Goal: Task Accomplishment & Management: Manage account settings

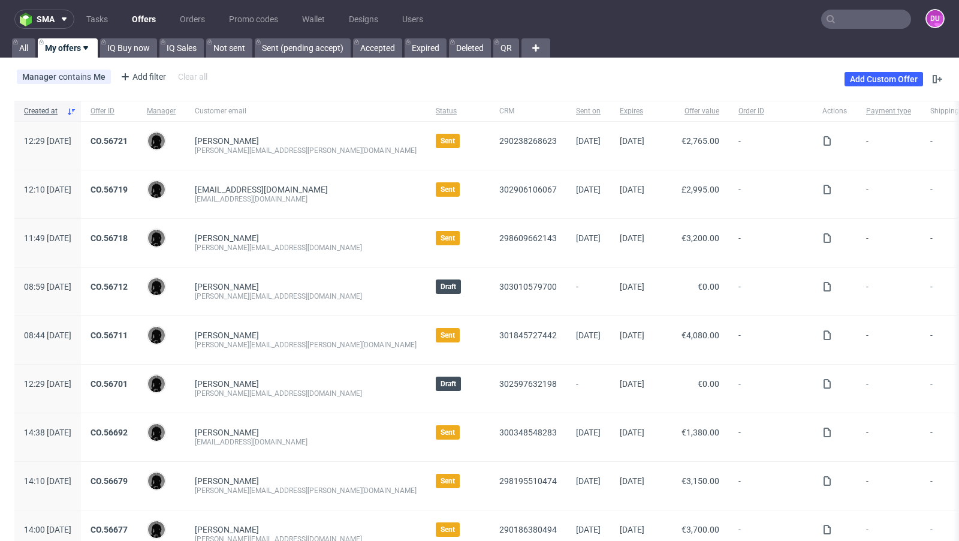
click at [848, 25] on input "text" at bounding box center [866, 19] width 90 height 19
paste input "@studiosevendesigns.com"
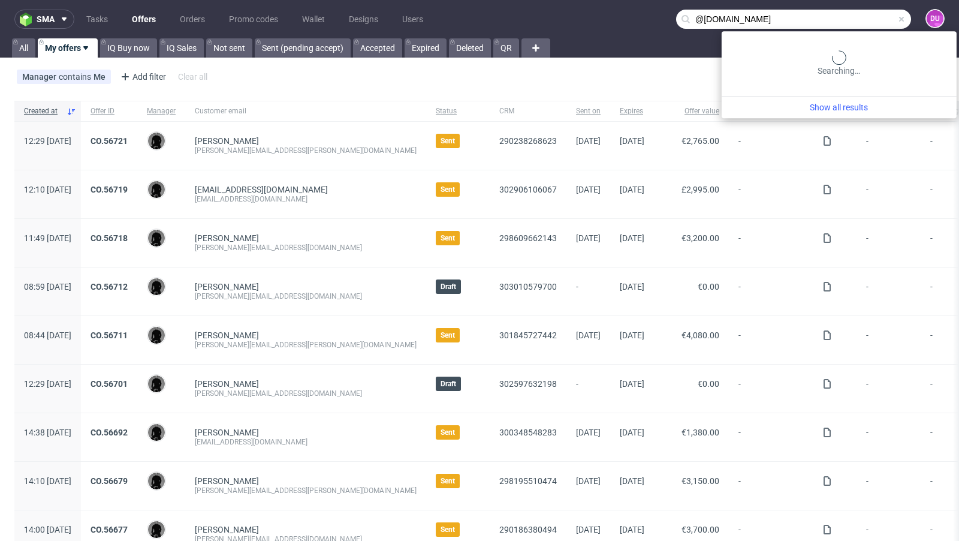
type input "@studiosevendesigns.com"
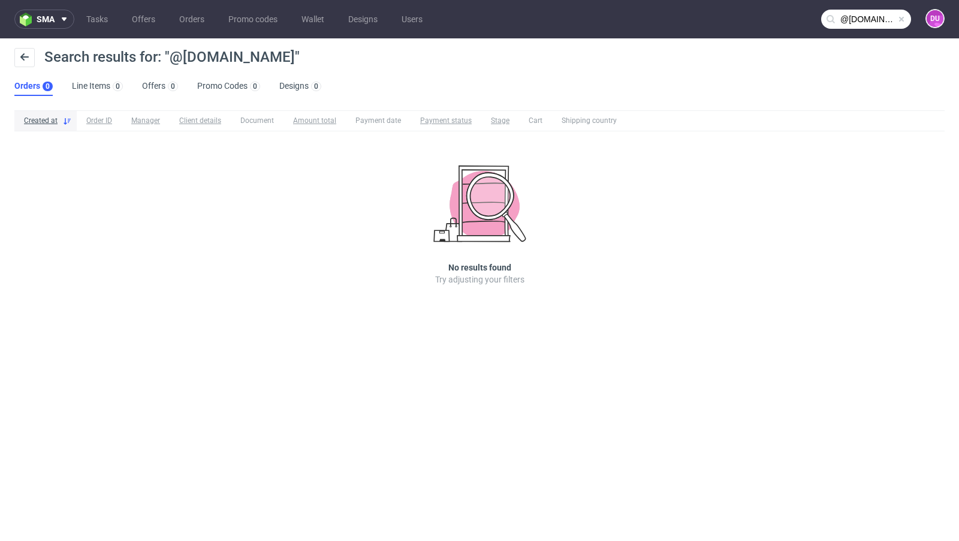
click at [903, 22] on span at bounding box center [902, 19] width 10 height 10
paste input "contact.studiosevendesigns@gmail.com"
click at [872, 22] on input "text" at bounding box center [866, 19] width 90 height 19
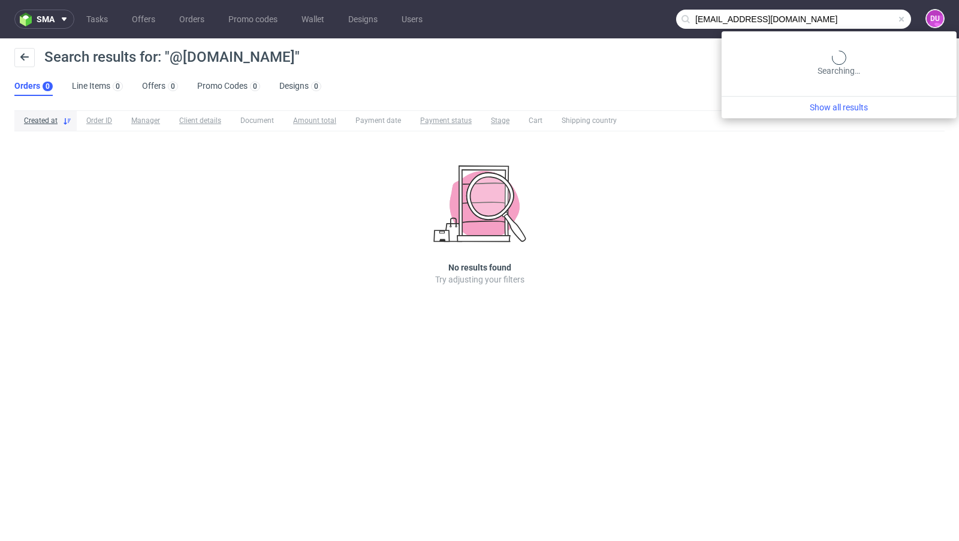
type input "contact.studiosevendesigns@gmail.com"
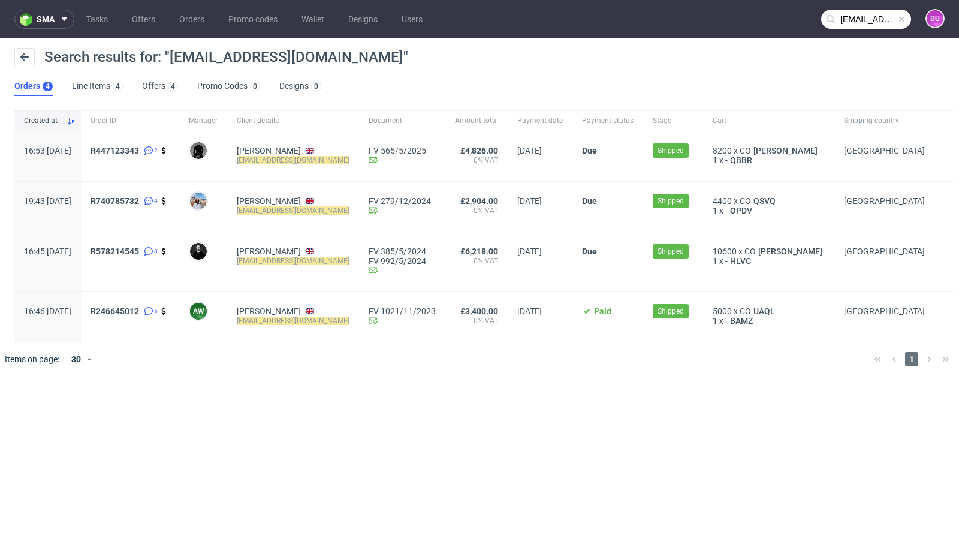
click at [409, 98] on div "Search results for: "contact.studiosevendesigns@gmail.com" Orders 4 Line Items …" at bounding box center [479, 71] width 959 height 67
click at [459, 71] on div "Search results for: "contact.studiosevendesigns@gmail.com"" at bounding box center [479, 62] width 930 height 29
click at [440, 77] on div "Search results for: "contact.studiosevendesigns@gmail.com" Orders 4 Line Items …" at bounding box center [479, 71] width 959 height 67
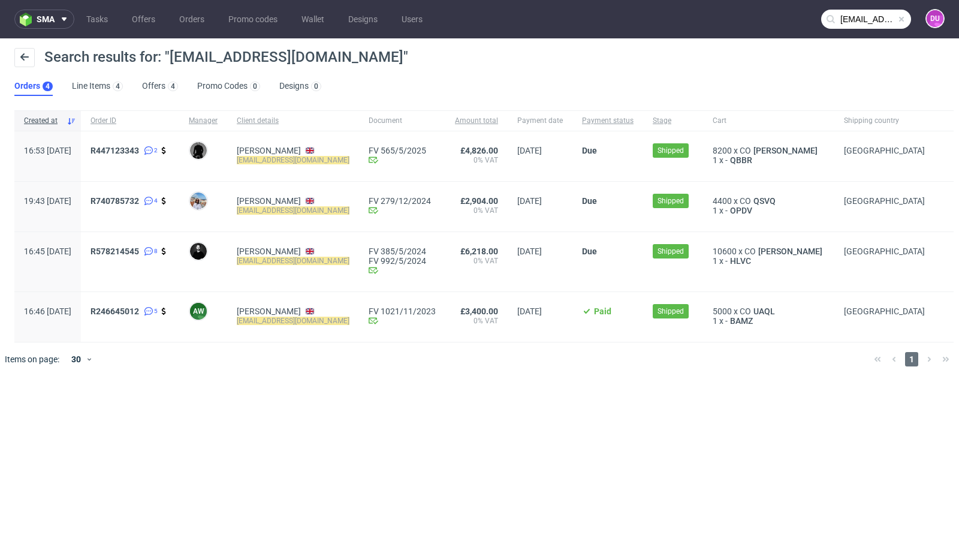
click at [444, 75] on div "Search results for: "contact.studiosevendesigns@gmail.com"" at bounding box center [479, 62] width 930 height 29
click at [139, 146] on span "R447123343" at bounding box center [115, 151] width 49 height 10
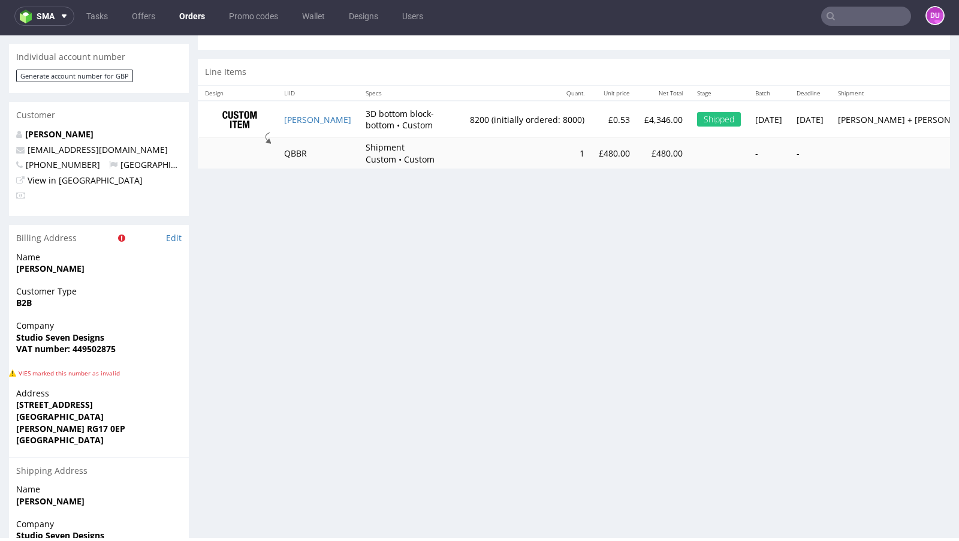
scroll to position [318, 0]
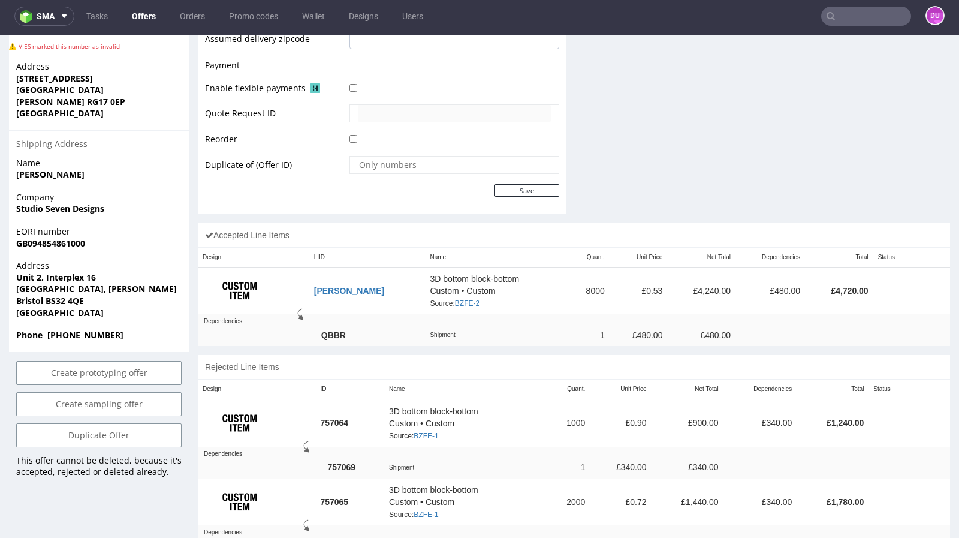
scroll to position [572, 0]
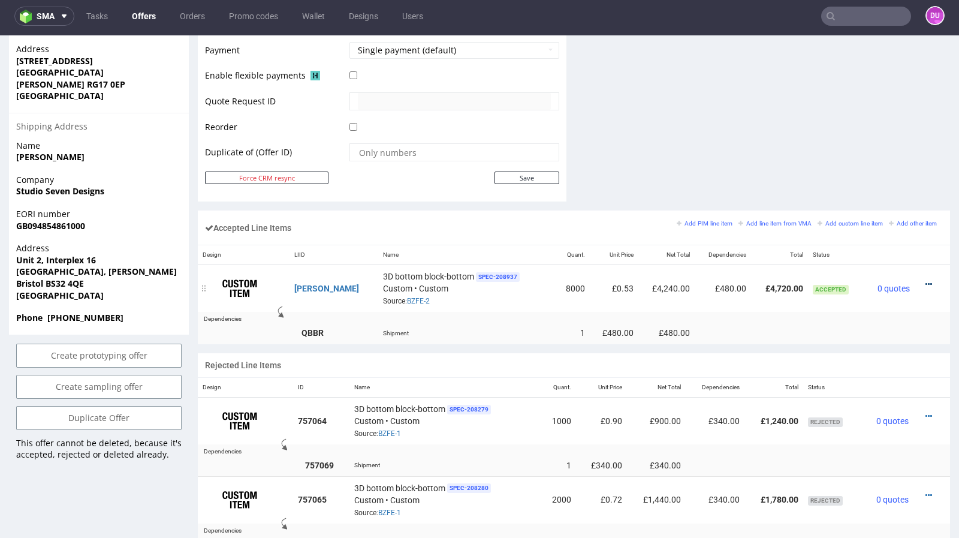
click at [925, 280] on icon at bounding box center [928, 284] width 7 height 8
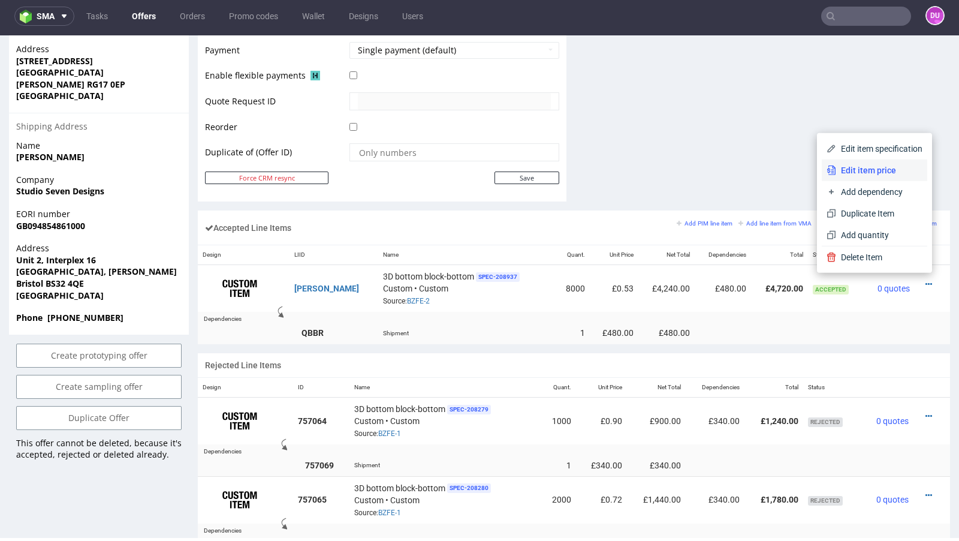
click at [884, 176] on span "Edit item price" at bounding box center [879, 170] width 86 height 12
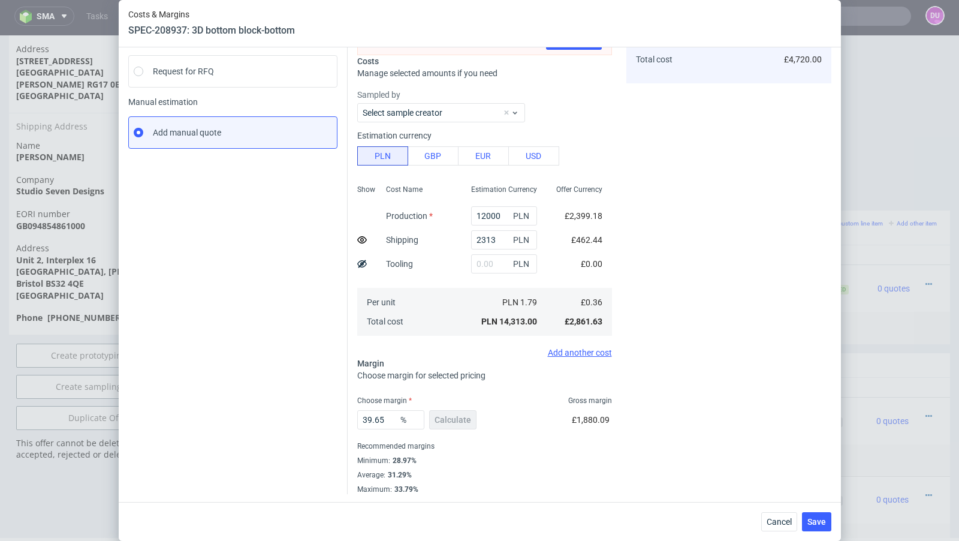
scroll to position [0, 0]
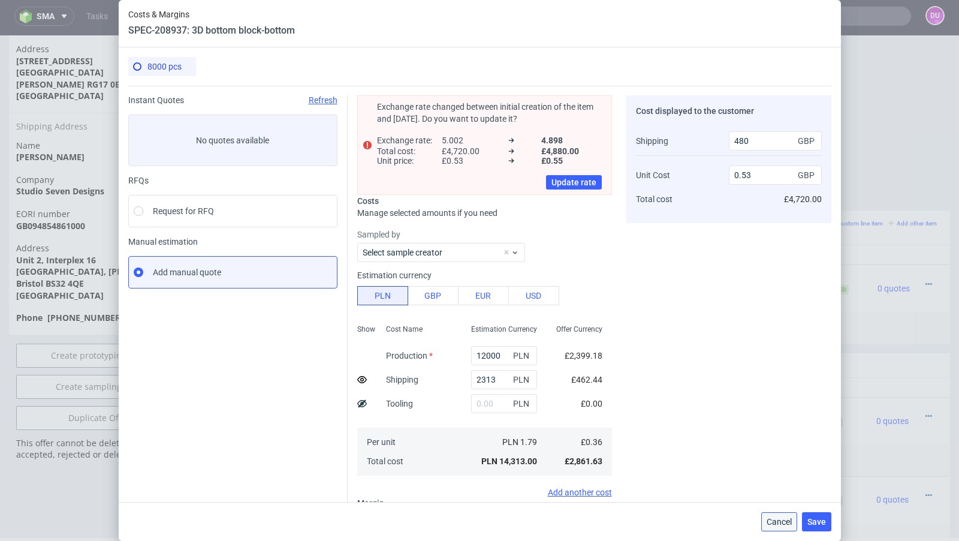
click at [773, 518] on span "Cancel" at bounding box center [779, 521] width 25 height 8
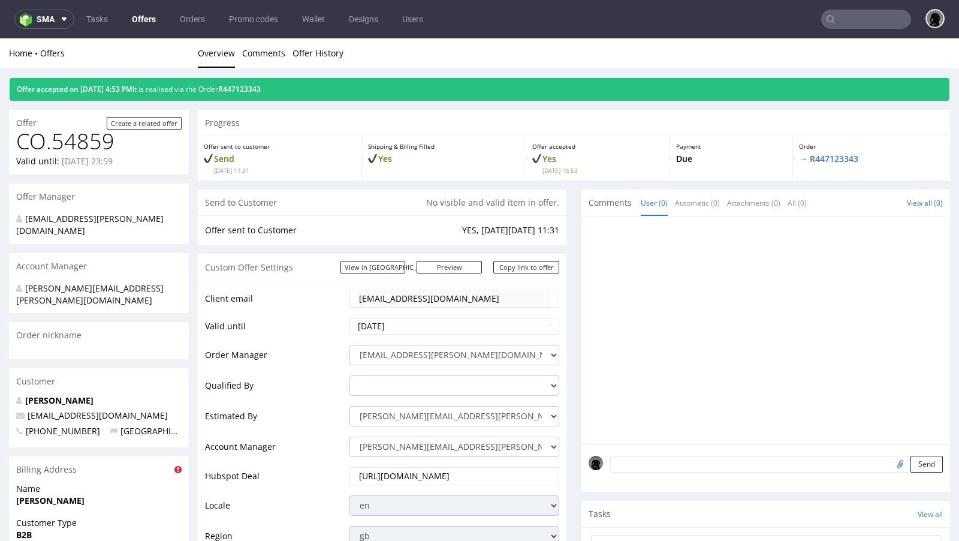
click at [148, 20] on link "Offers" at bounding box center [144, 19] width 38 height 19
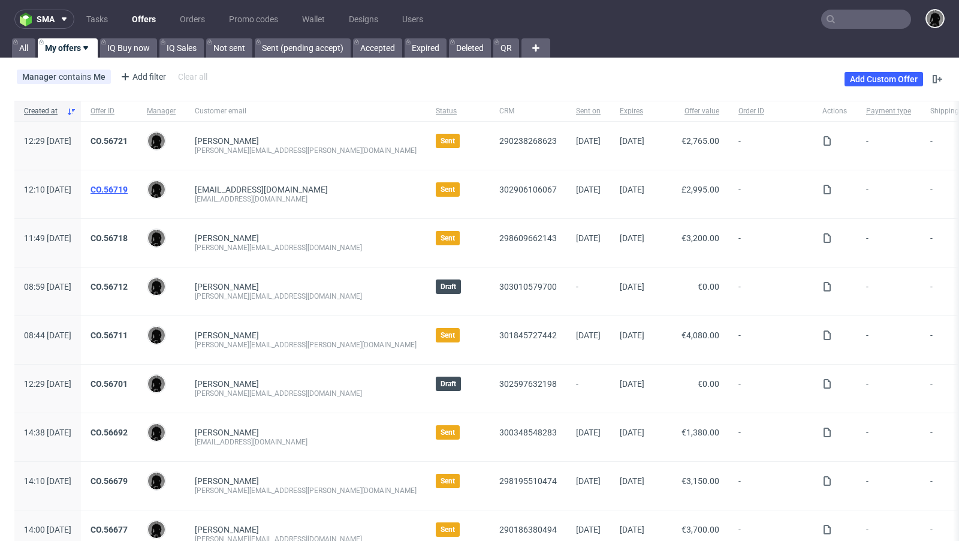
click at [128, 191] on link "CO.56719" at bounding box center [109, 190] width 37 height 10
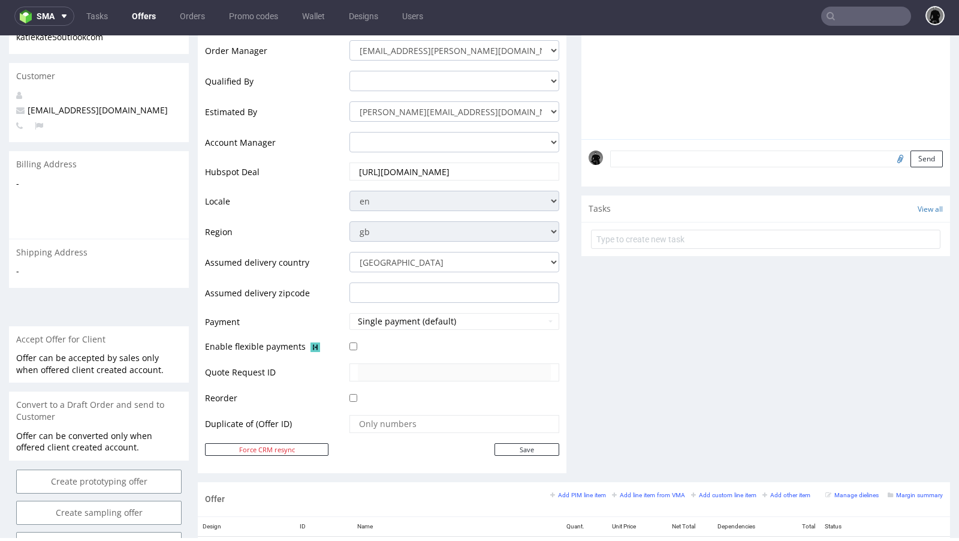
scroll to position [266, 0]
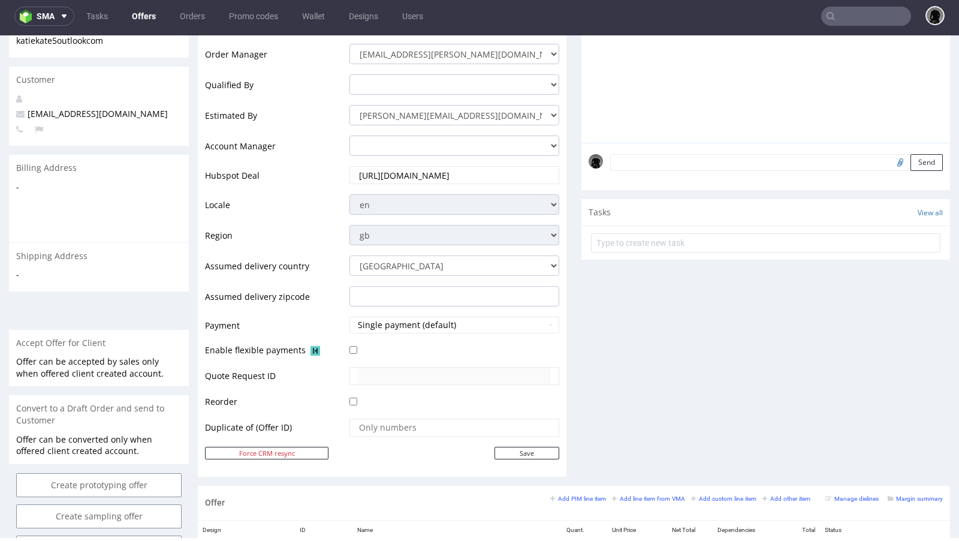
click at [55, 108] on span "katiekate5@outlook.com" at bounding box center [92, 113] width 152 height 11
copy span "katiekate5@outlook.com"
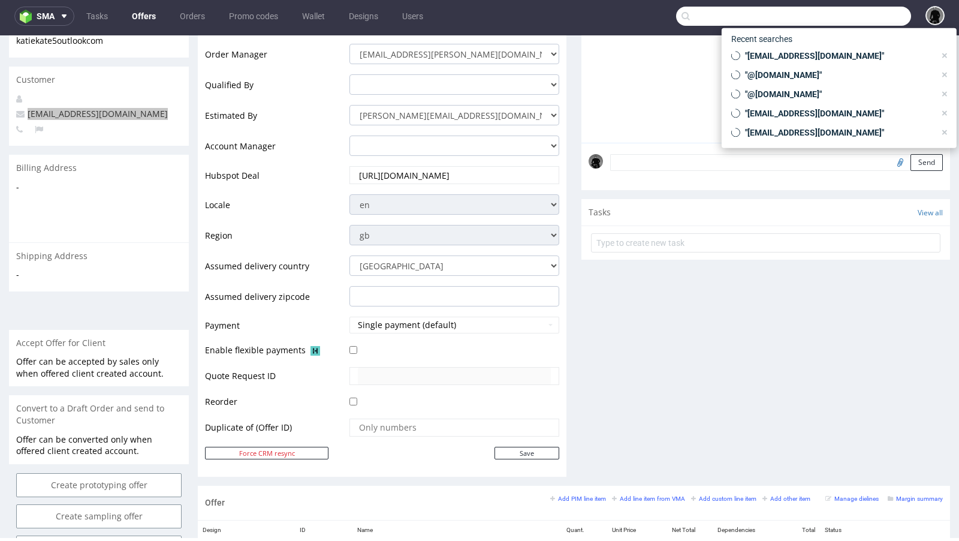
click at [838, 14] on input "text" at bounding box center [793, 16] width 235 height 19
paste input "katiekate5@outlook.com"
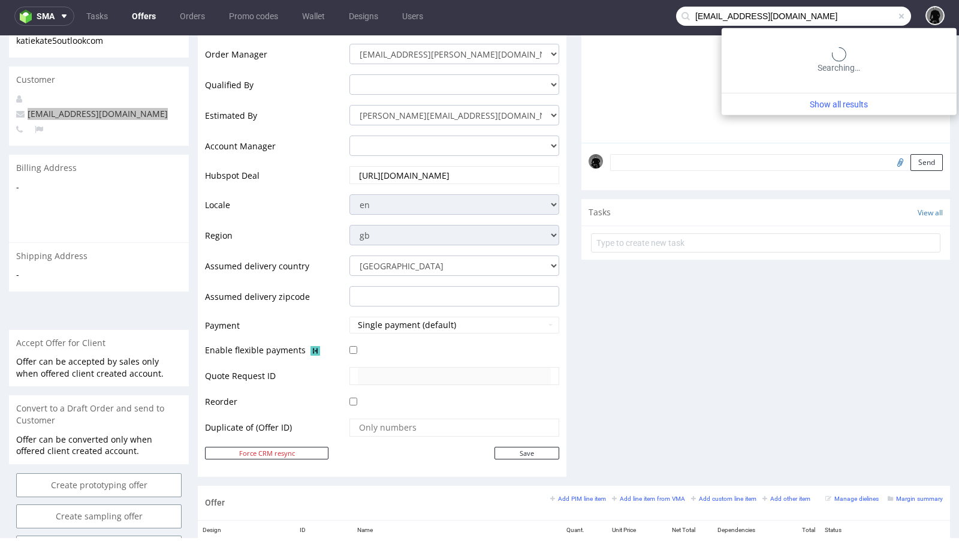
type input "katiekate5@outlook.com"
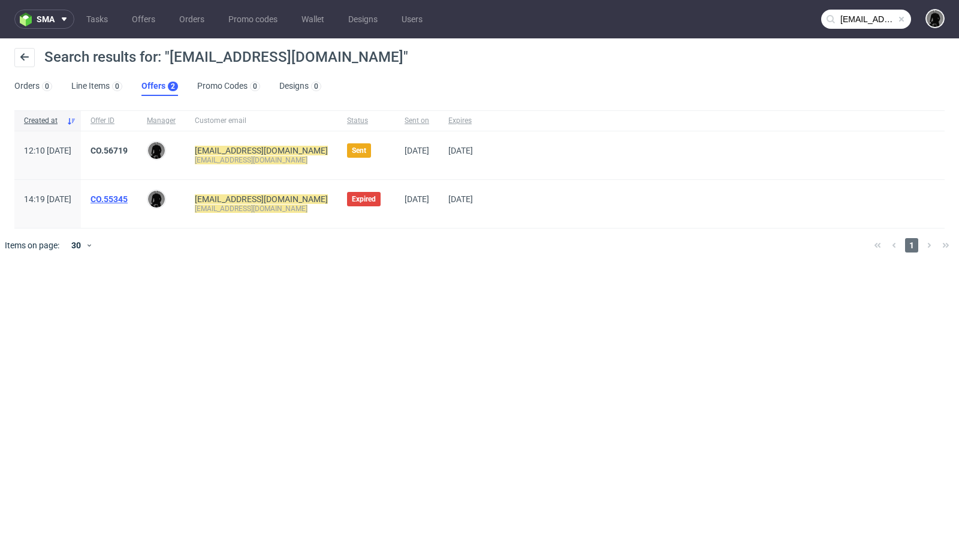
click at [128, 198] on link "CO.55345" at bounding box center [109, 199] width 37 height 10
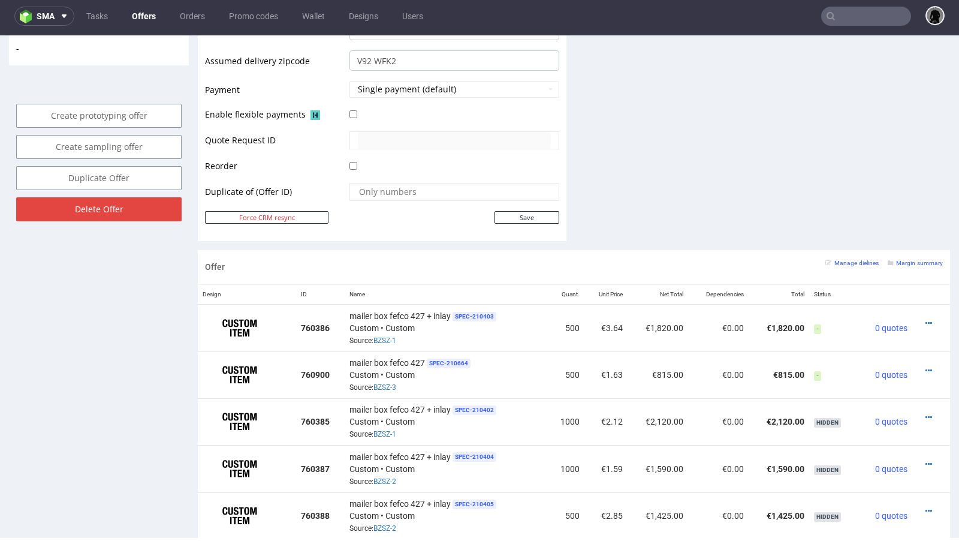
scroll to position [528, 0]
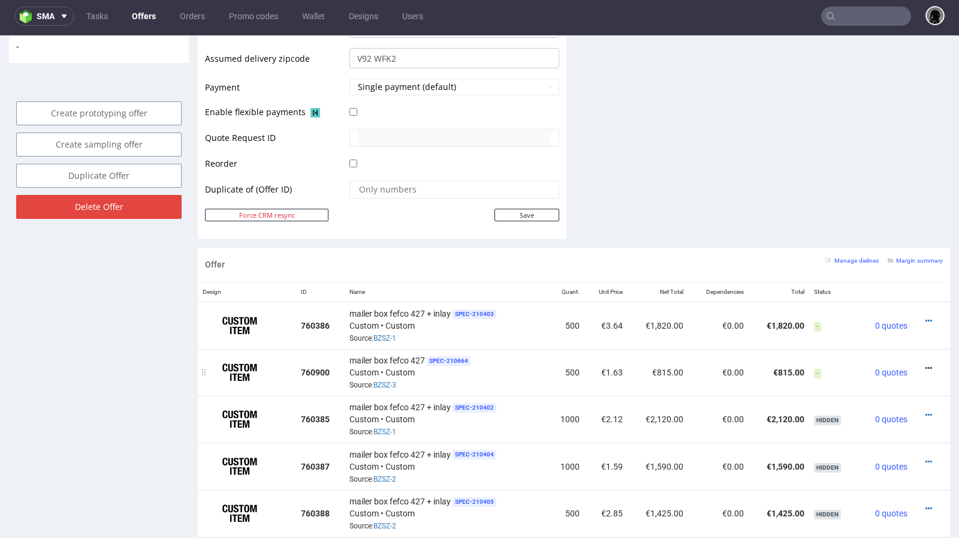
click at [925, 364] on icon at bounding box center [928, 368] width 7 height 8
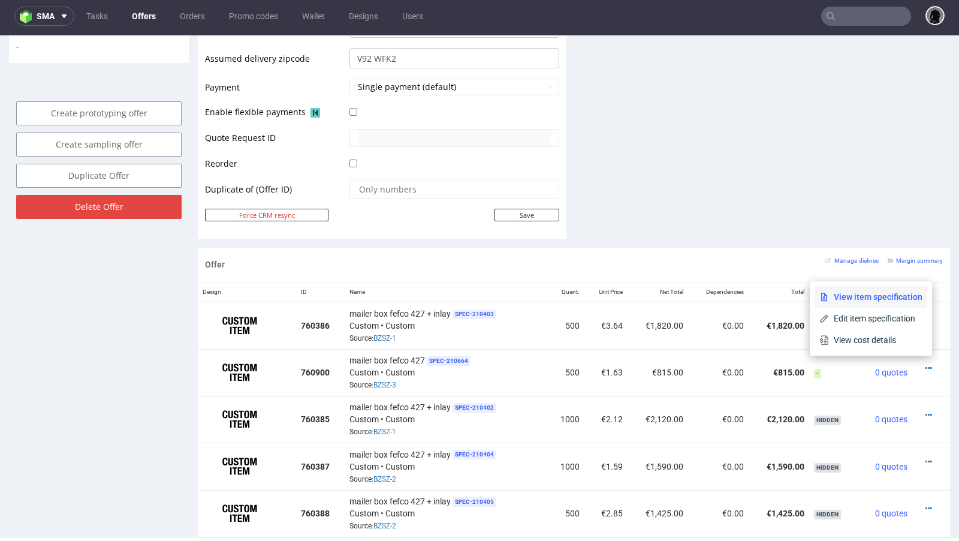
click at [871, 297] on span "View item specification" at bounding box center [876, 297] width 94 height 12
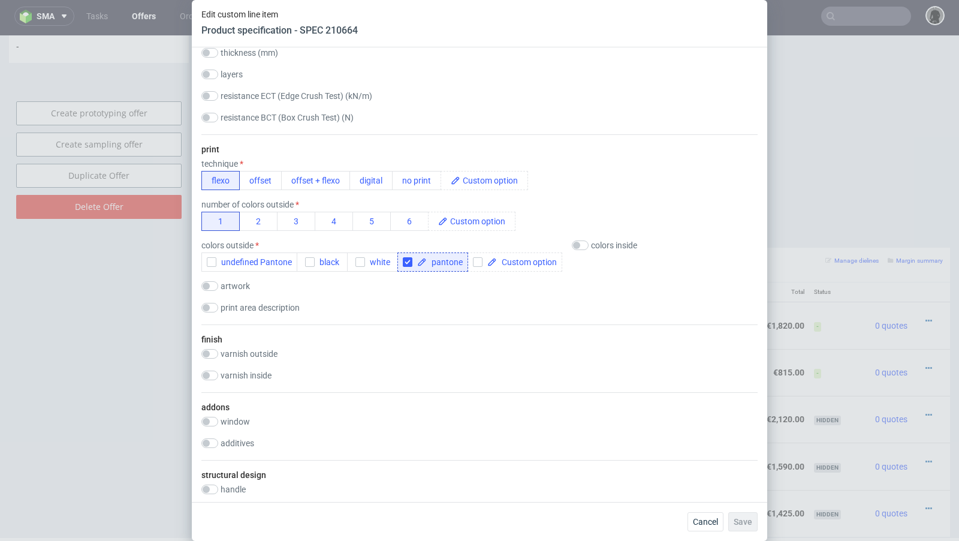
scroll to position [610, 0]
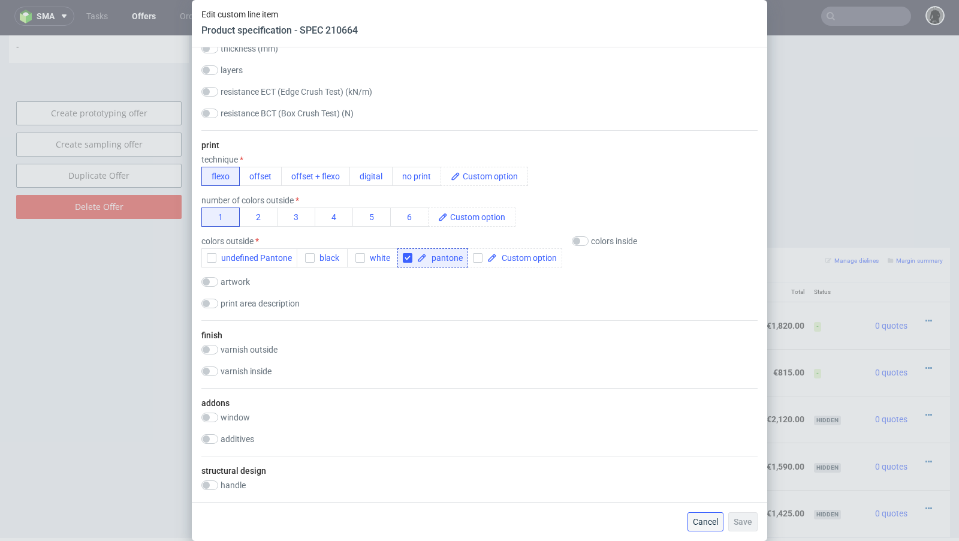
click at [696, 523] on span "Cancel" at bounding box center [705, 521] width 25 height 8
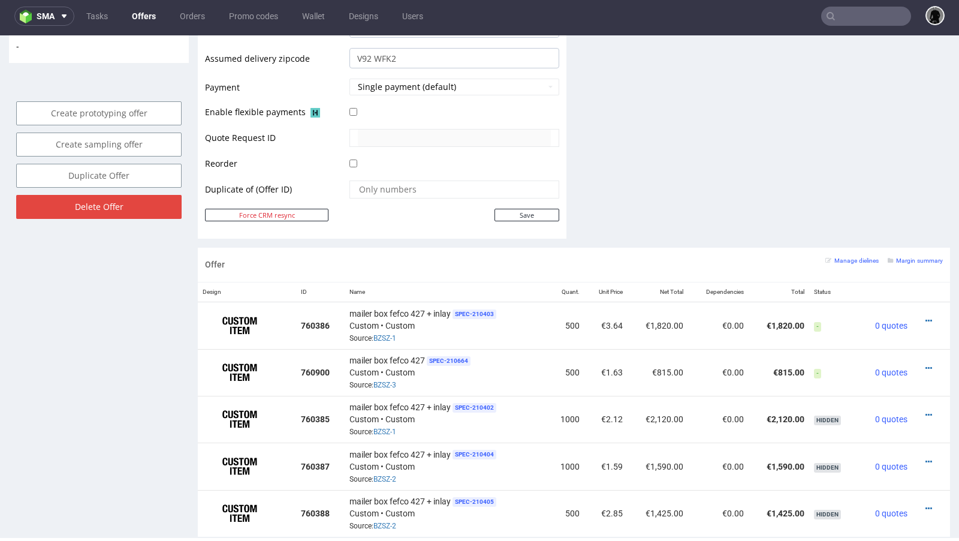
scroll to position [96, 0]
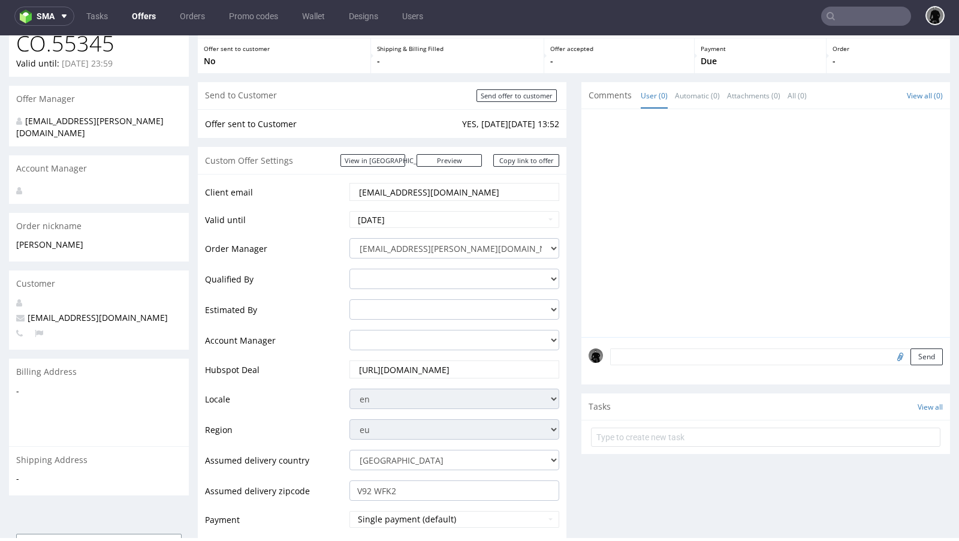
click at [131, 14] on link "Offers" at bounding box center [144, 16] width 38 height 19
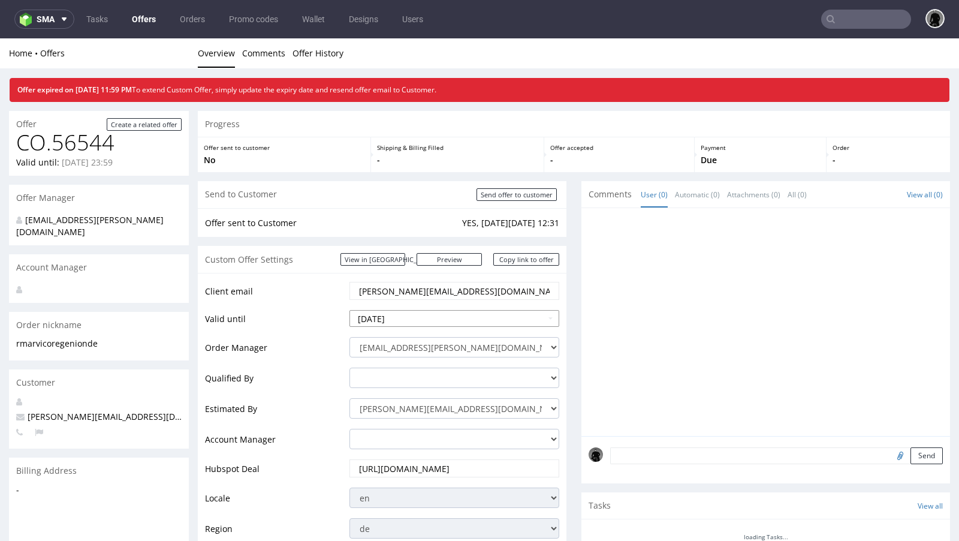
click at [412, 325] on input "2025-09-08" at bounding box center [454, 318] width 210 height 17
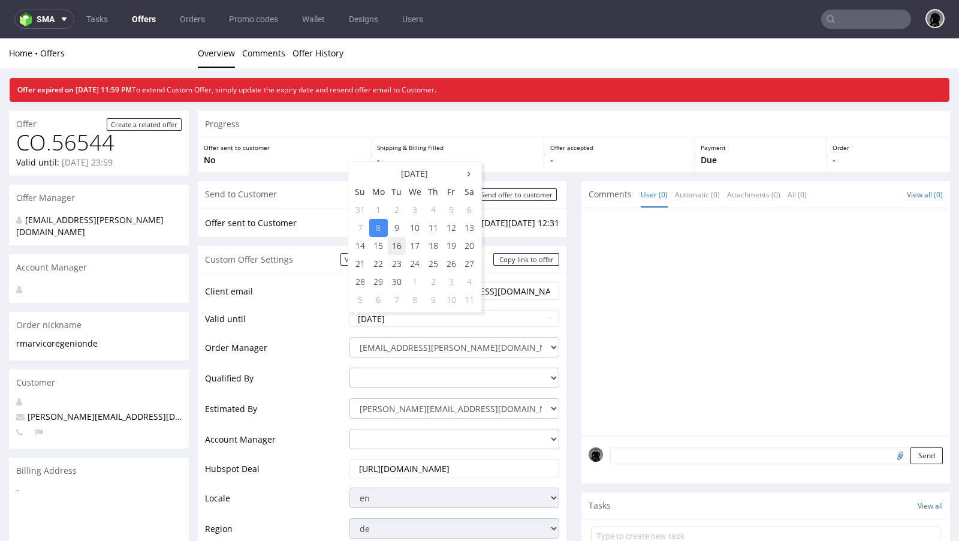
click at [398, 243] on td "16" at bounding box center [397, 246] width 18 height 18
type input "2025-09-16"
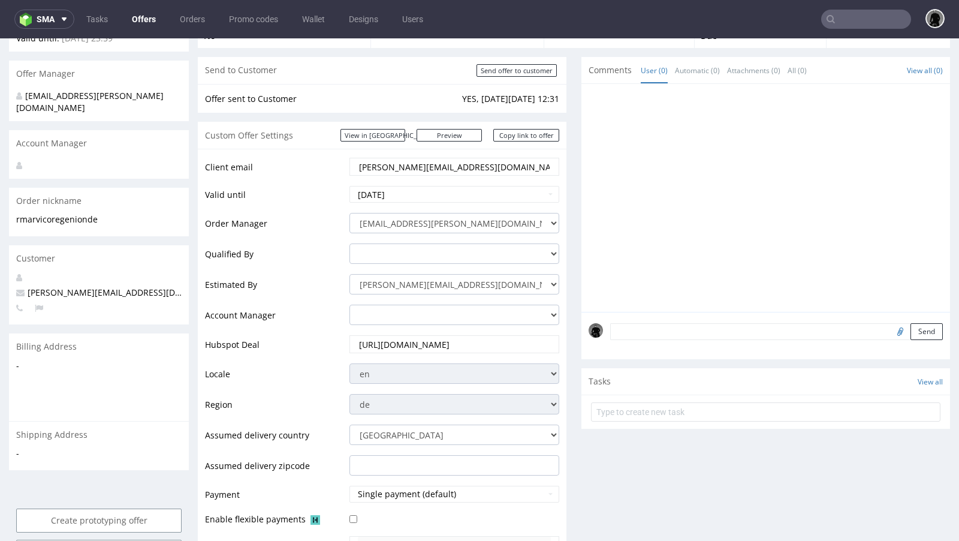
scroll to position [257, 0]
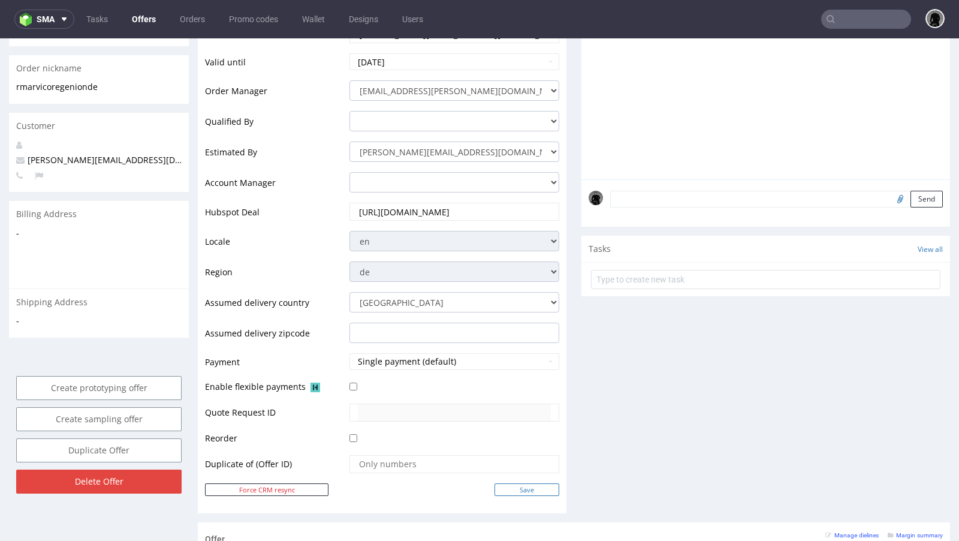
click at [499, 485] on input "Save" at bounding box center [527, 489] width 65 height 13
type input "In progress..."
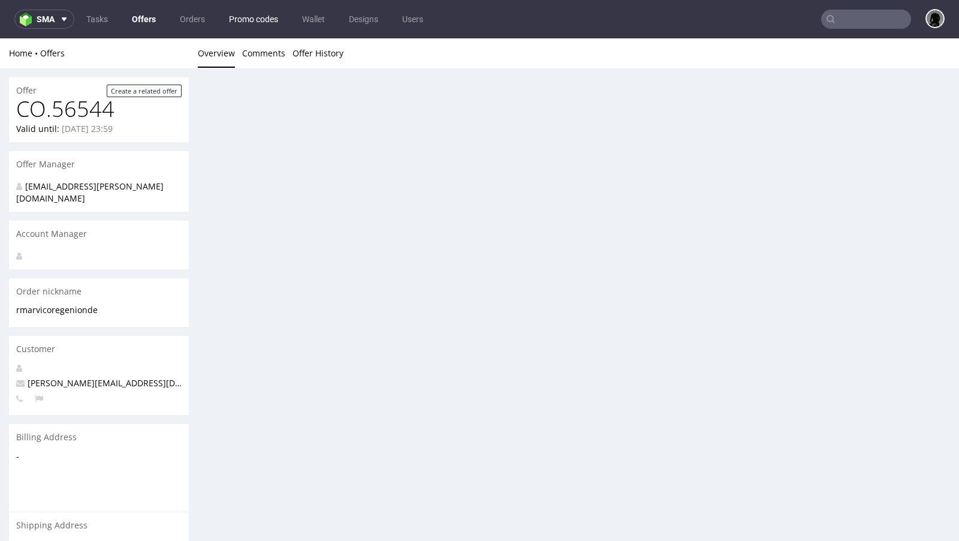
scroll to position [0, 0]
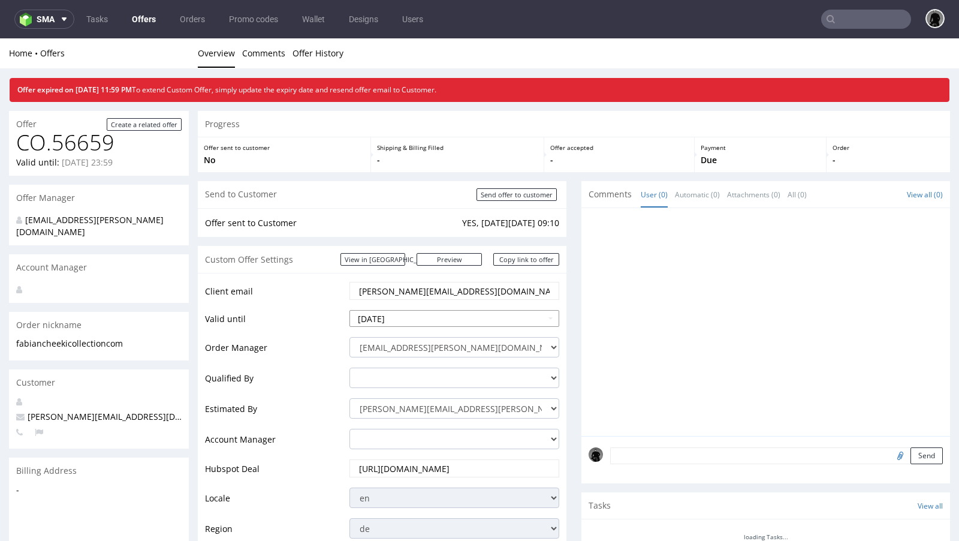
click at [429, 313] on input "2025-09-08" at bounding box center [454, 318] width 210 height 17
click at [416, 317] on input "2025-09-08" at bounding box center [454, 318] width 210 height 17
click at [322, 302] on td "Client email" at bounding box center [275, 295] width 141 height 28
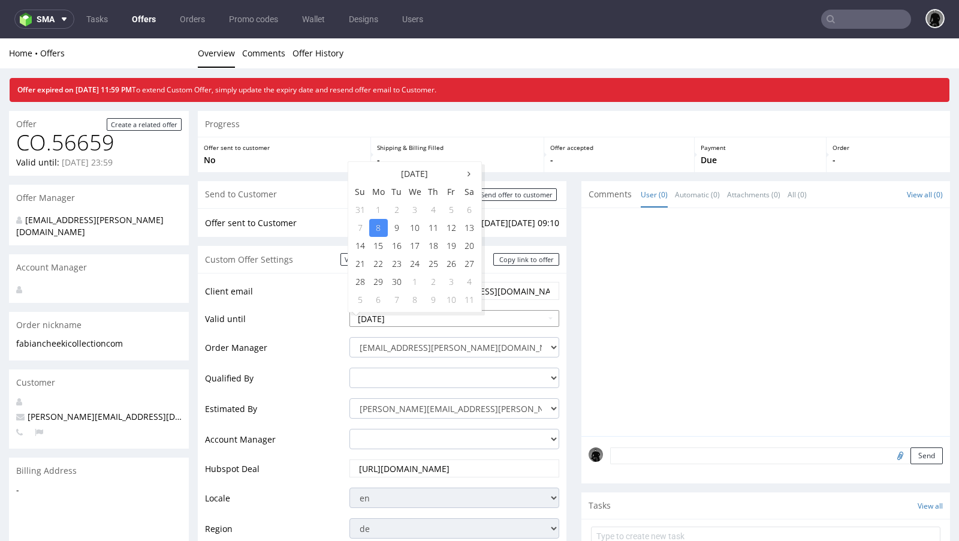
click at [400, 246] on td "16" at bounding box center [397, 246] width 18 height 18
type input "2025-09-16"
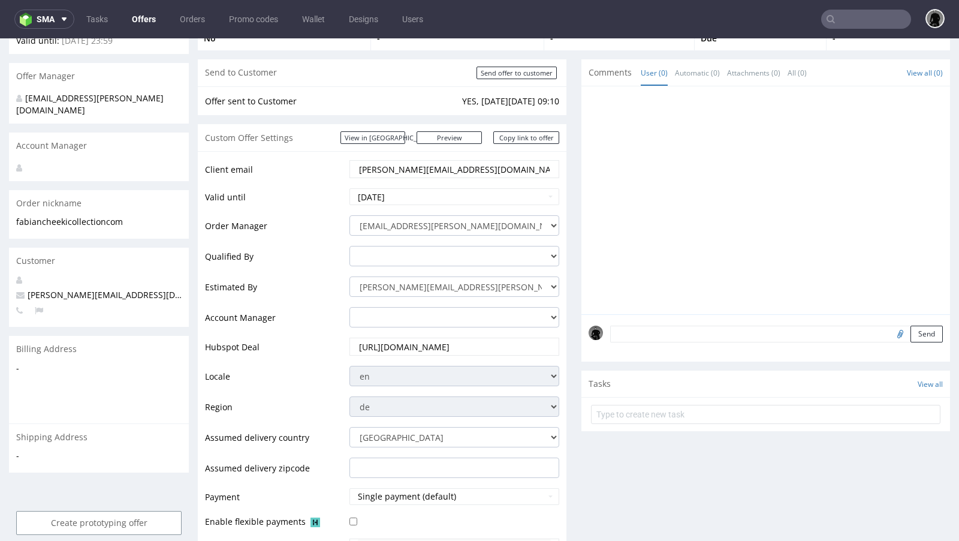
scroll to position [319, 0]
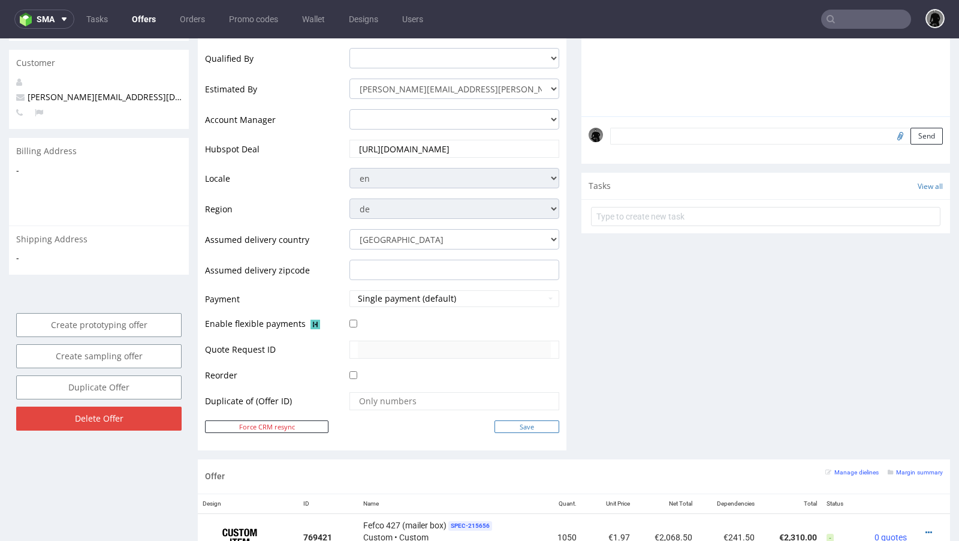
click at [514, 420] on input "Save" at bounding box center [527, 426] width 65 height 13
type input "In progress..."
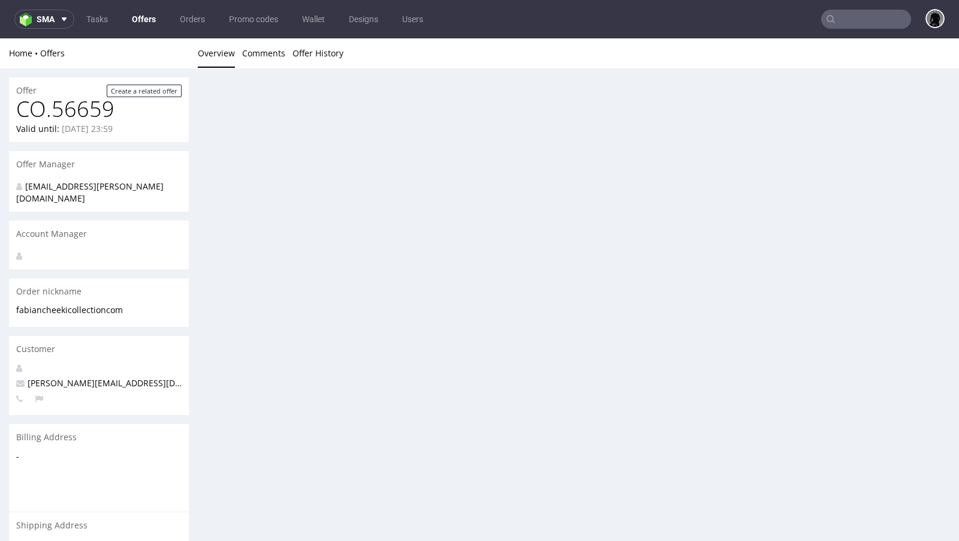
scroll to position [0, 0]
